Goal: Transaction & Acquisition: Purchase product/service

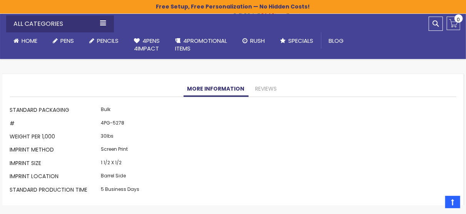
scroll to position [651, 0]
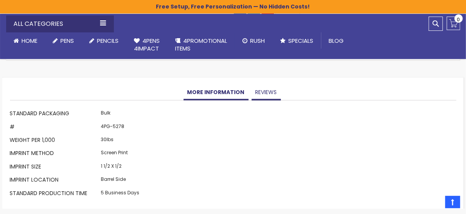
click at [269, 91] on link "Reviews" at bounding box center [266, 92] width 29 height 15
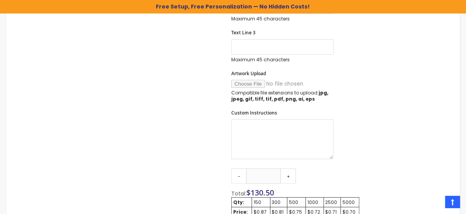
scroll to position [42, 0]
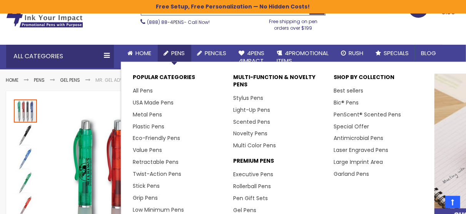
click at [174, 52] on span "Pens" at bounding box center [178, 53] width 13 height 8
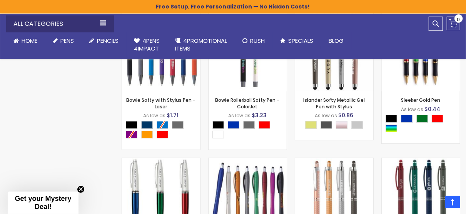
scroll to position [2784, 0]
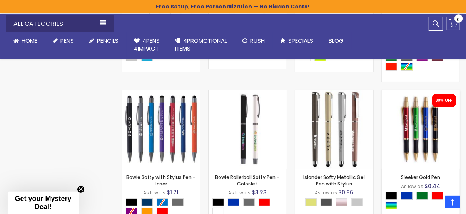
click at [405, 114] on img at bounding box center [421, 129] width 78 height 78
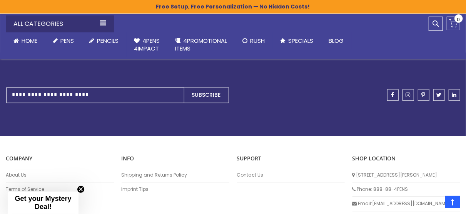
scroll to position [846, 0]
